Goal: Navigation & Orientation: Find specific page/section

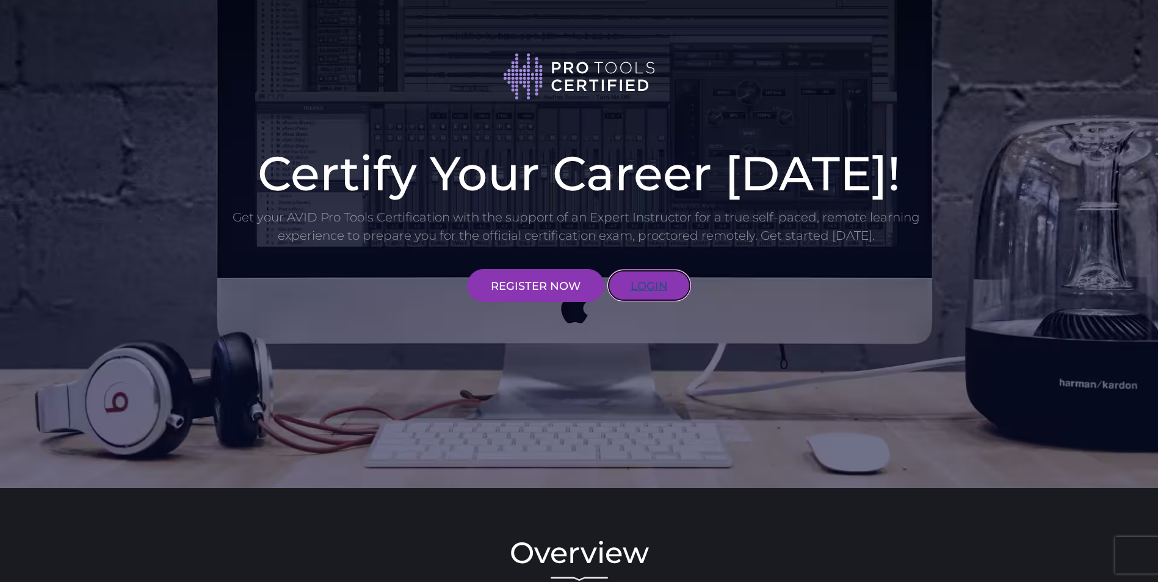
drag, startPoint x: 633, startPoint y: 288, endPoint x: 742, endPoint y: 320, distance: 113.3
click at [635, 288] on link "LOGIN" at bounding box center [649, 285] width 85 height 33
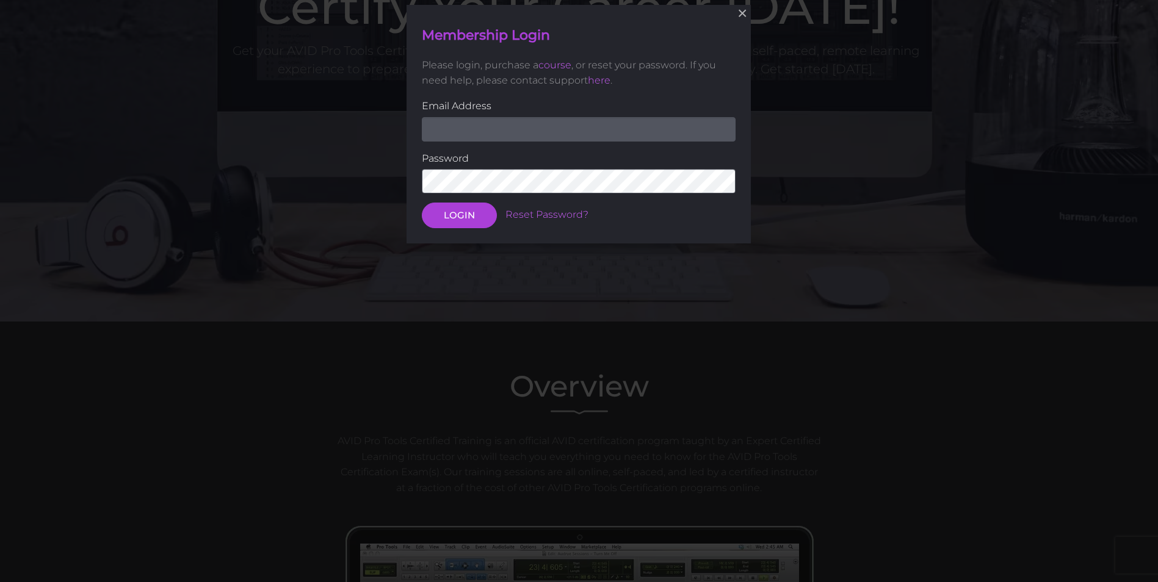
scroll to position [168, 0]
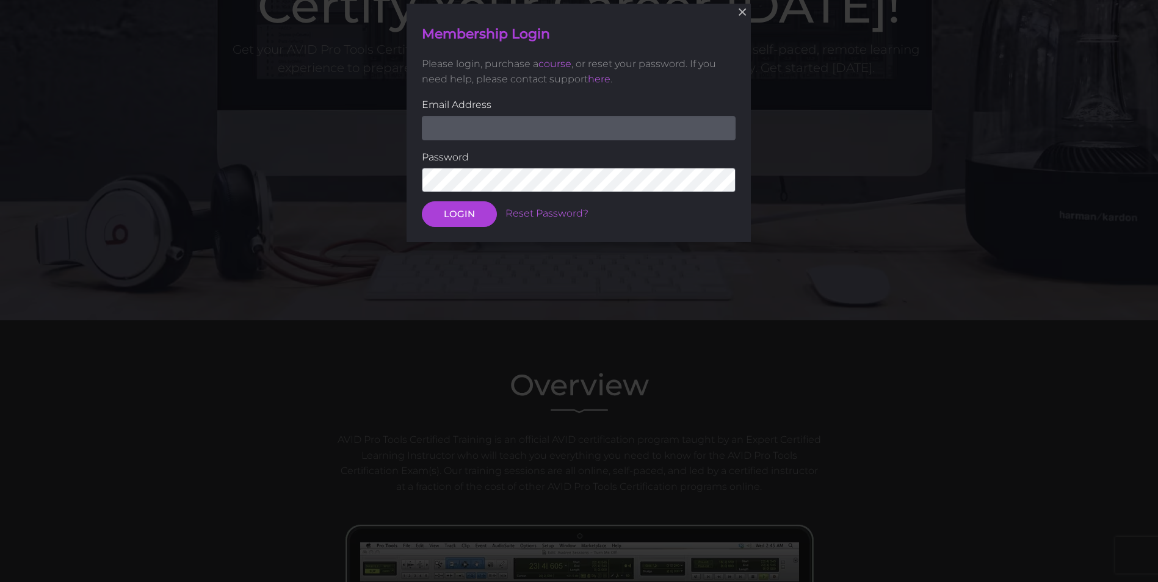
click at [594, 131] on input "email" at bounding box center [579, 128] width 314 height 24
paste input "[EMAIL_ADDRESS][DOMAIN_NAME]"
type input "[EMAIL_ADDRESS][DOMAIN_NAME]"
click at [466, 211] on button "LOGIN" at bounding box center [459, 215] width 75 height 26
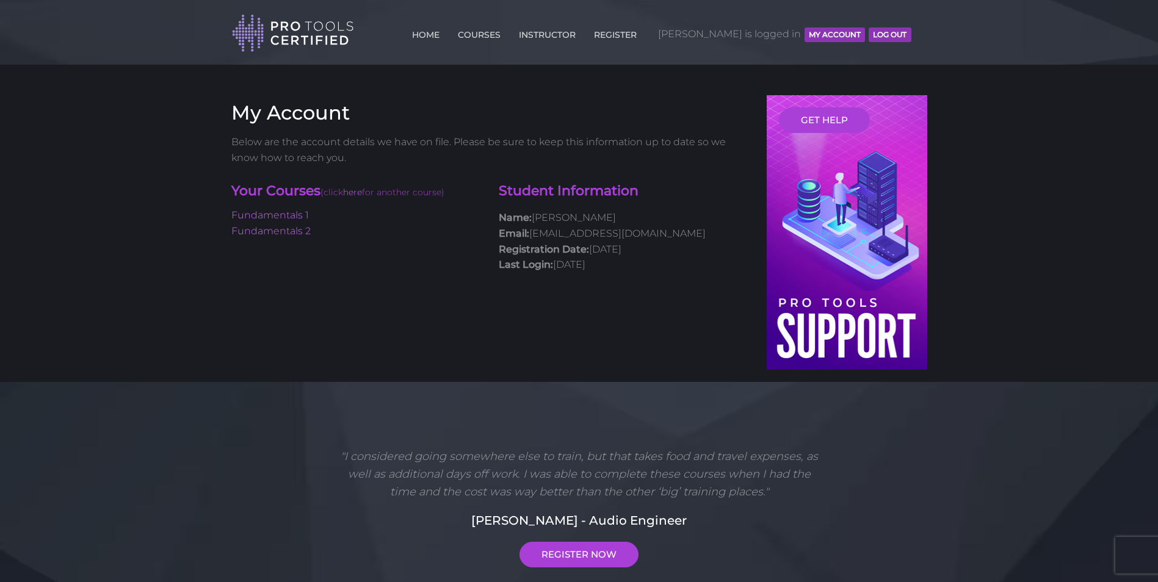
click at [813, 29] on button "MY ACCOUNT" at bounding box center [834, 34] width 60 height 15
click at [818, 37] on button "MY ACCOUNT" at bounding box center [834, 34] width 60 height 15
click at [442, 38] on link "HOME" at bounding box center [426, 33] width 34 height 20
click at [503, 32] on link "COURSES" at bounding box center [479, 33] width 49 height 20
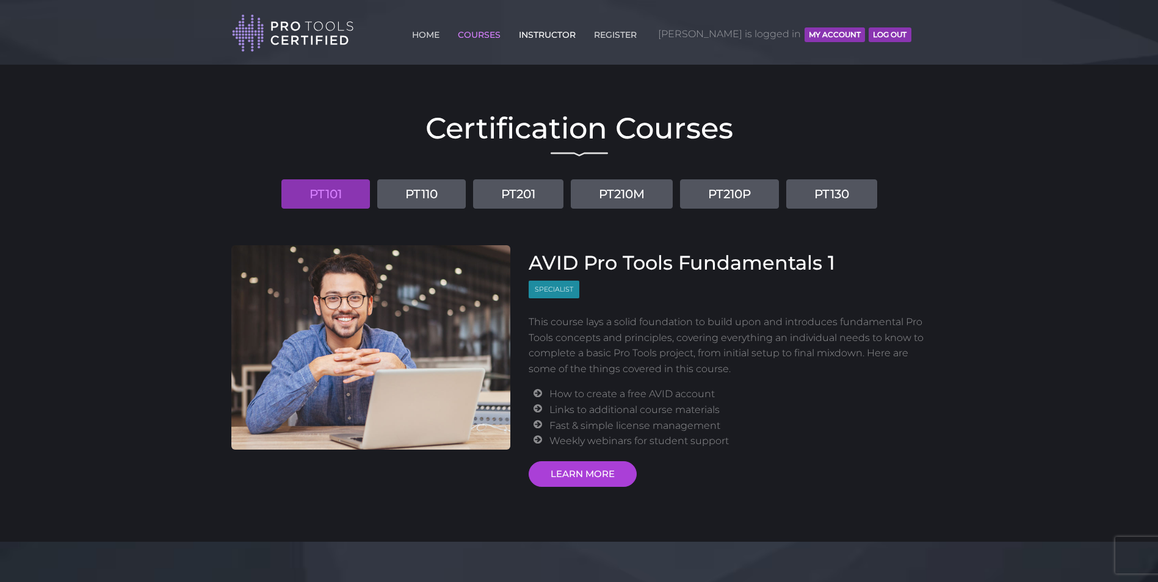
click at [578, 35] on link "INSTRUCTOR" at bounding box center [547, 33] width 63 height 20
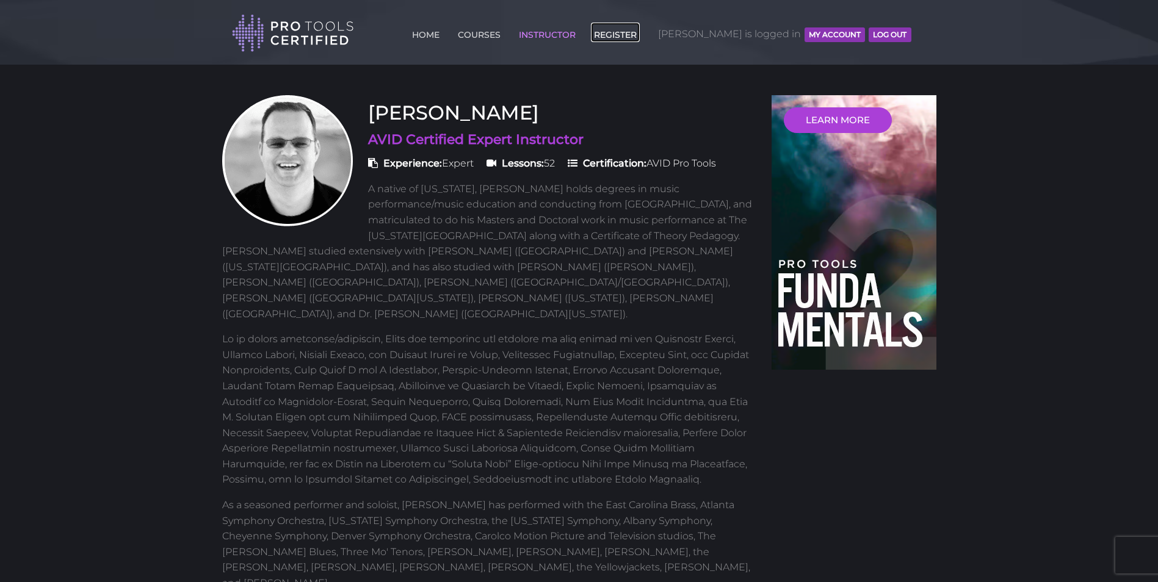
click at [639, 32] on link "REGISTER" at bounding box center [615, 33] width 49 height 20
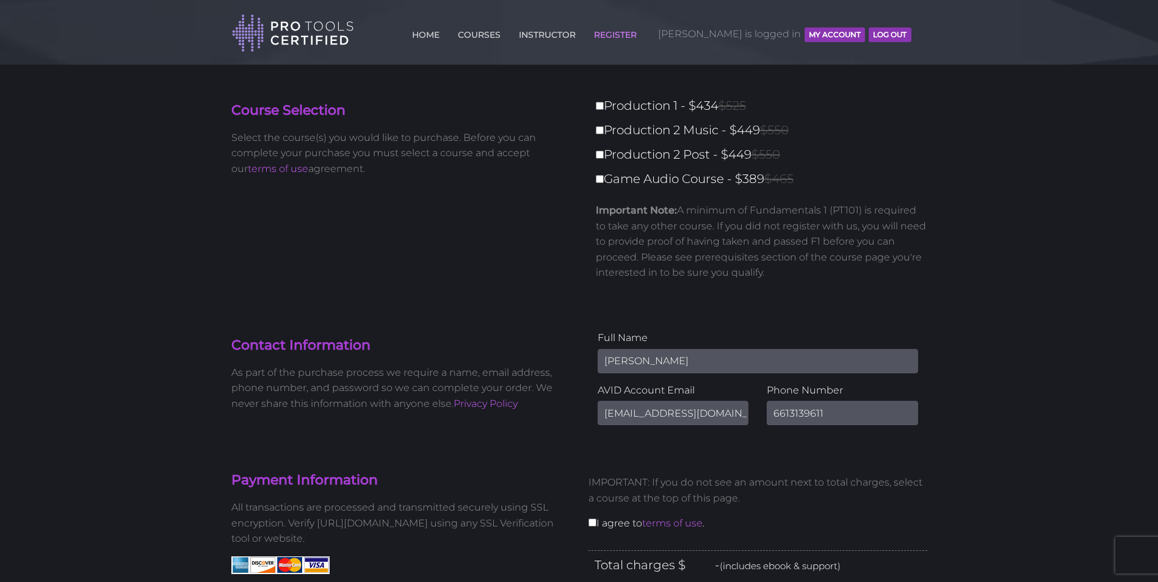
click at [820, 32] on button "MY ACCOUNT" at bounding box center [834, 34] width 60 height 15
